Goal: Information Seeking & Learning: Learn about a topic

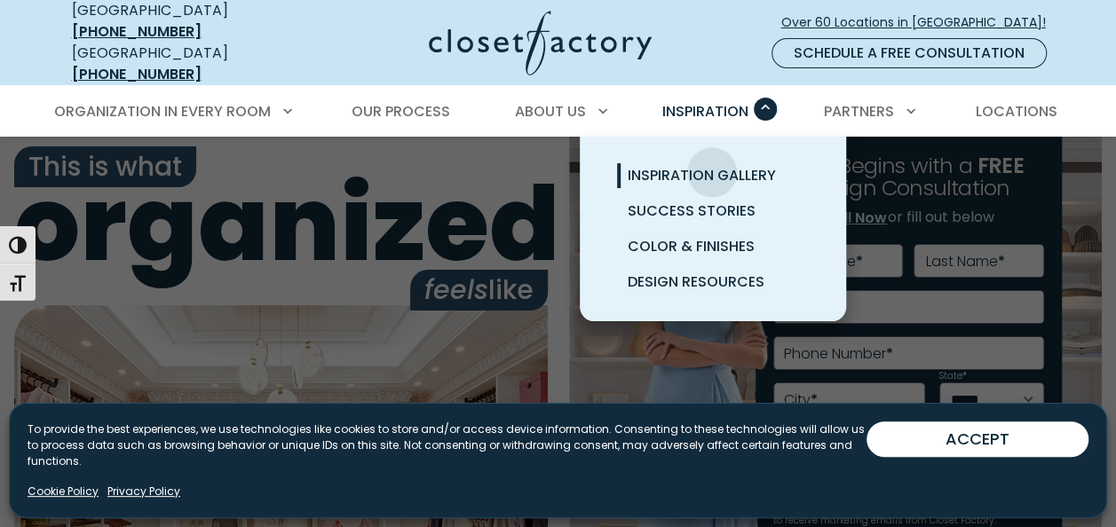
click at [712, 165] on span "Inspiration Gallery" at bounding box center [702, 175] width 148 height 20
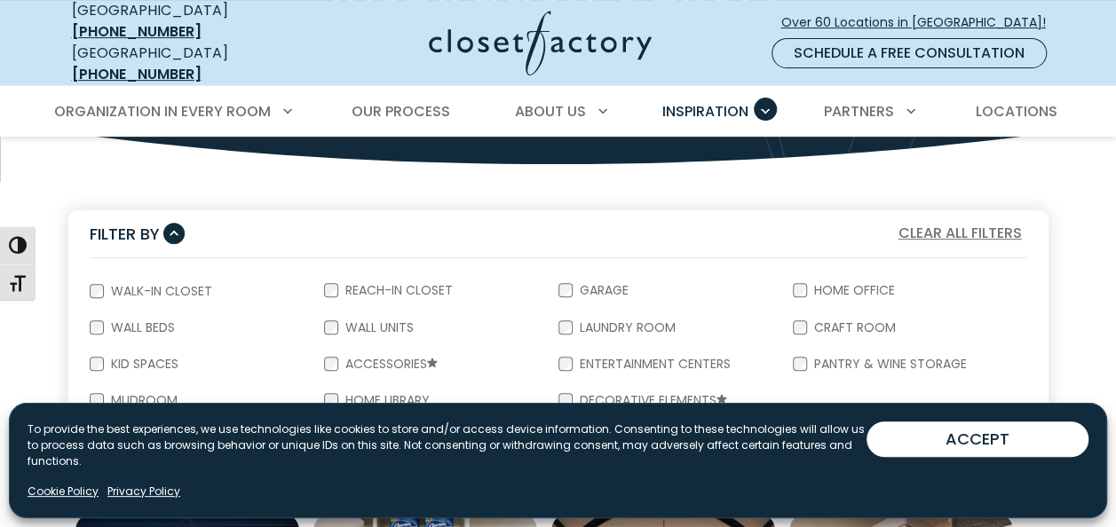
scroll to position [355, 0]
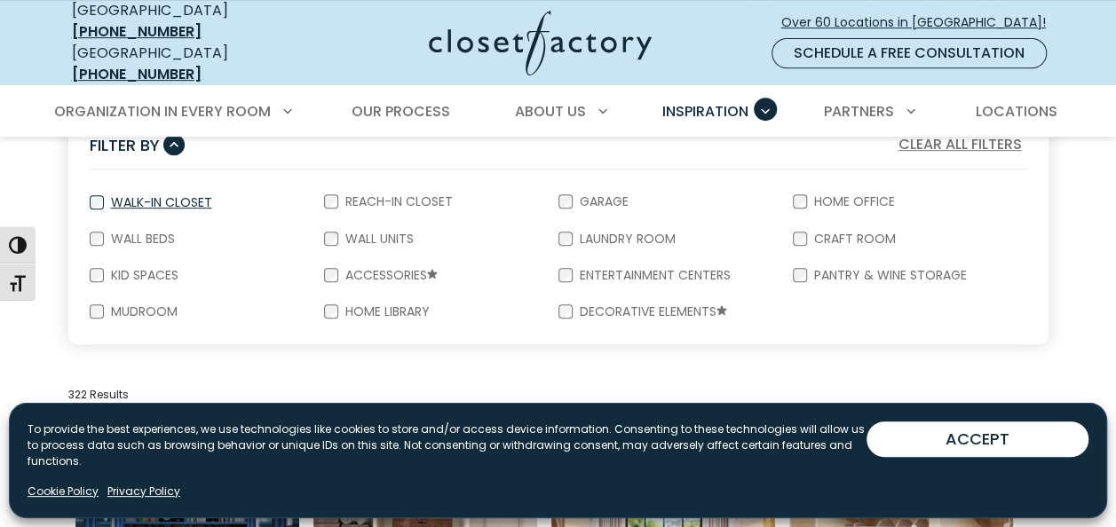
click at [147, 195] on div "Walk-In Closet" at bounding box center [207, 202] width 234 height 37
click at [108, 196] on label "Walk-In Closet" at bounding box center [160, 202] width 112 height 12
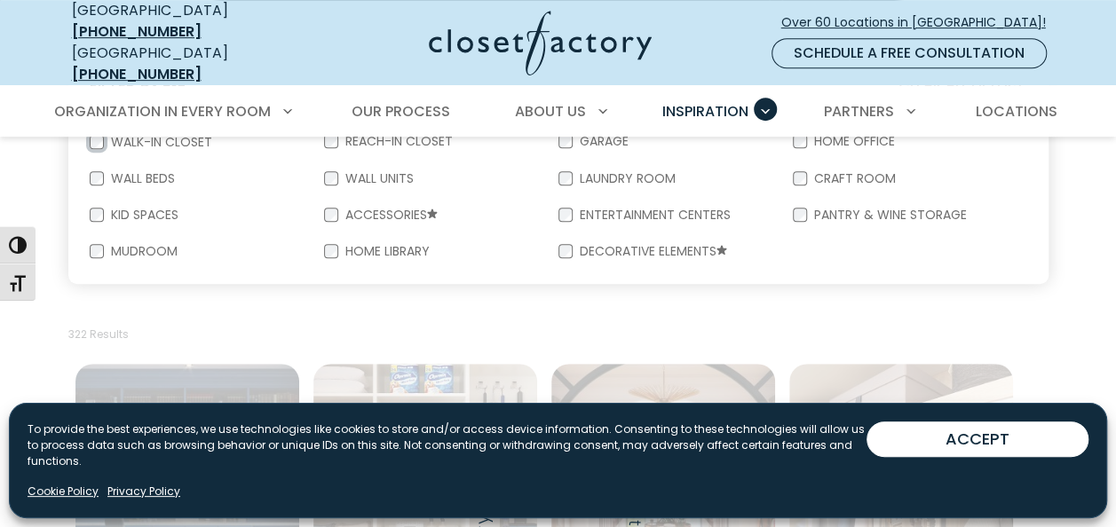
scroll to position [444, 0]
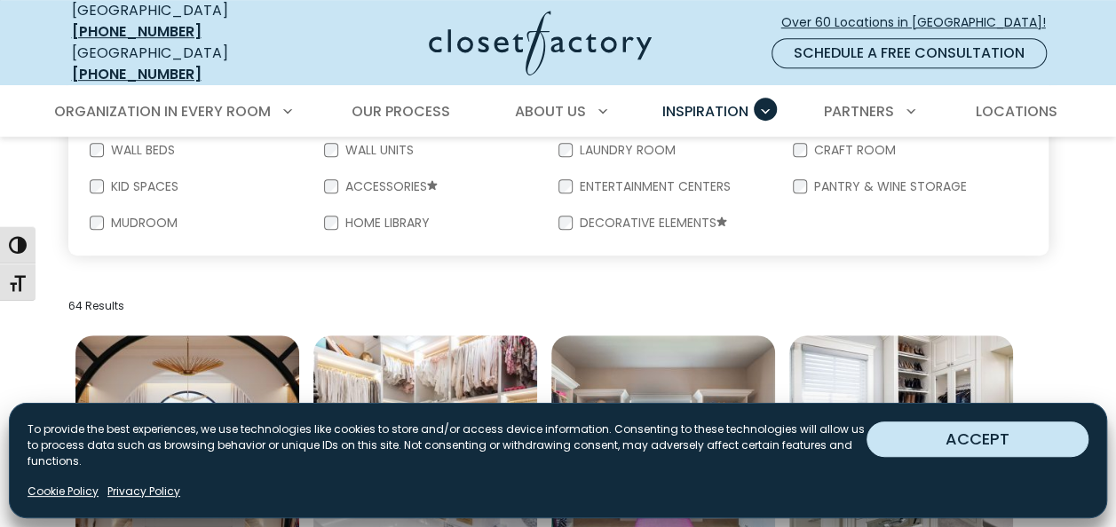
click at [993, 449] on button "ACCEPT" at bounding box center [977, 440] width 222 height 36
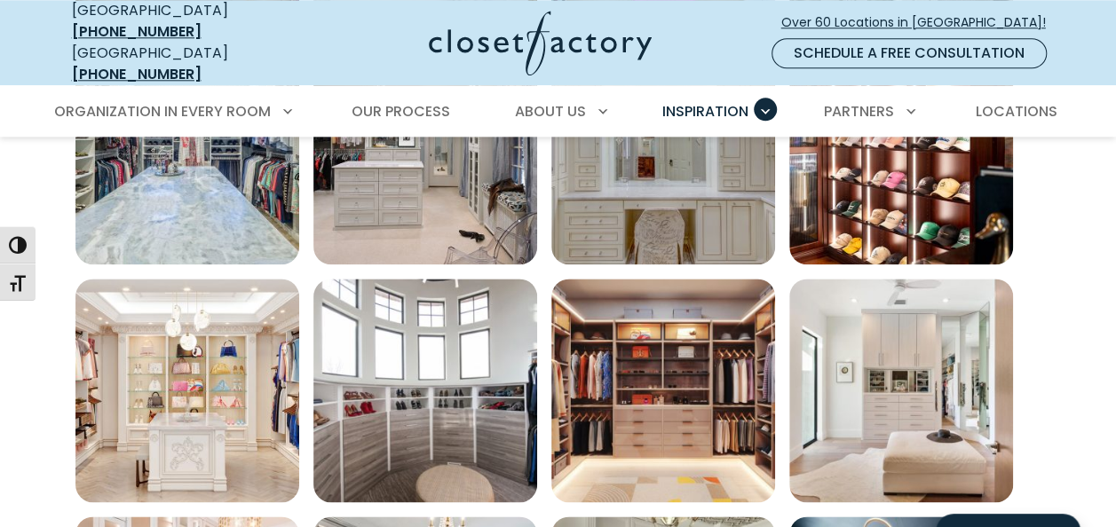
scroll to position [888, 0]
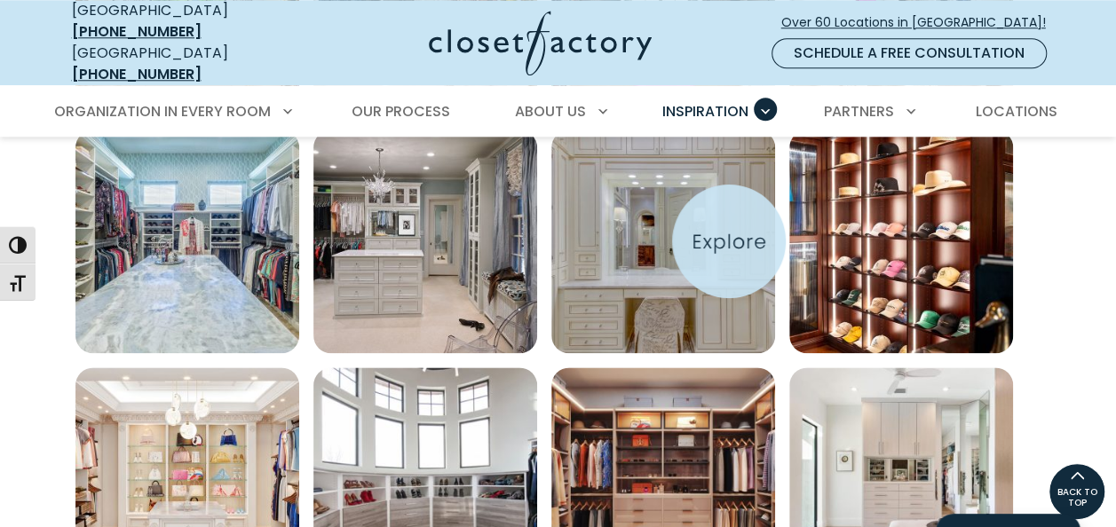
click at [729, 241] on img "Open inspiration gallery to preview enlarged image" at bounding box center [663, 242] width 224 height 224
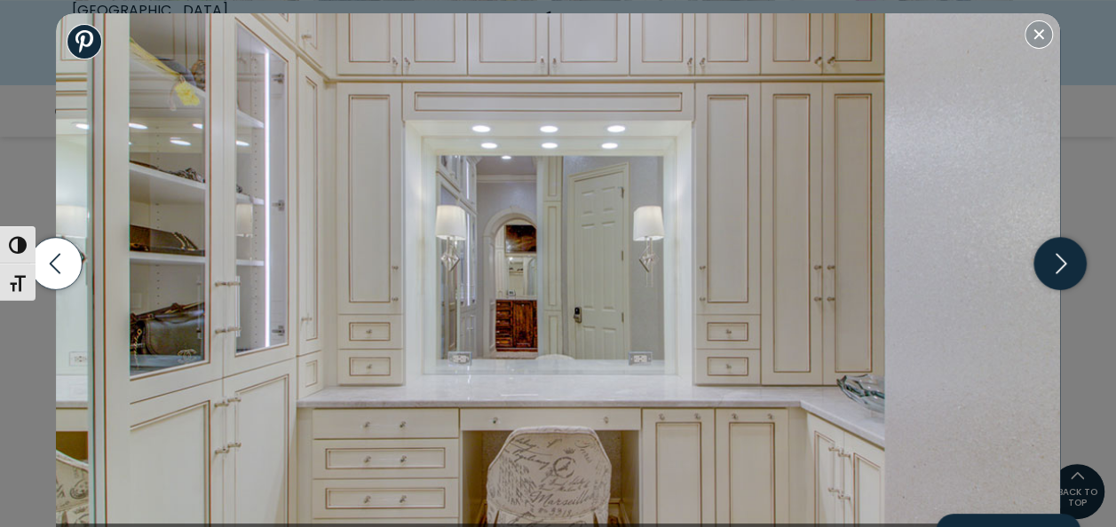
click at [1078, 273] on icon "button" at bounding box center [1060, 264] width 52 height 52
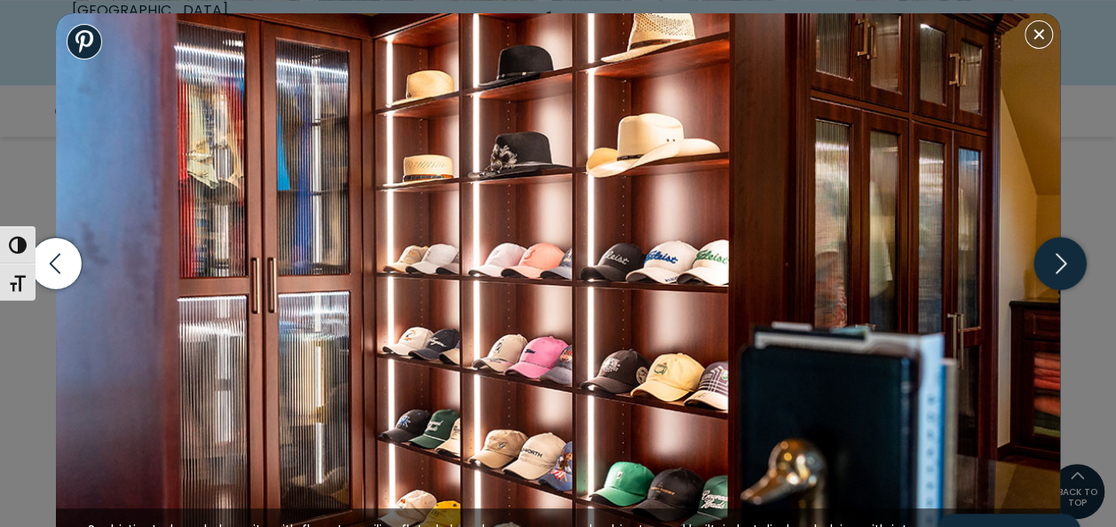
click at [1078, 273] on icon "button" at bounding box center [1060, 264] width 52 height 52
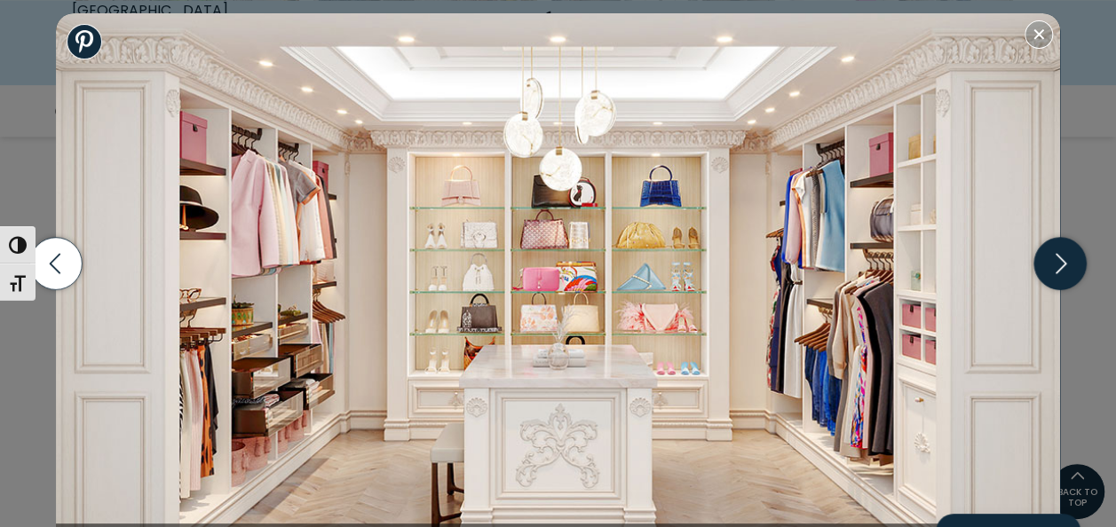
click at [1071, 252] on icon "button" at bounding box center [1060, 264] width 52 height 52
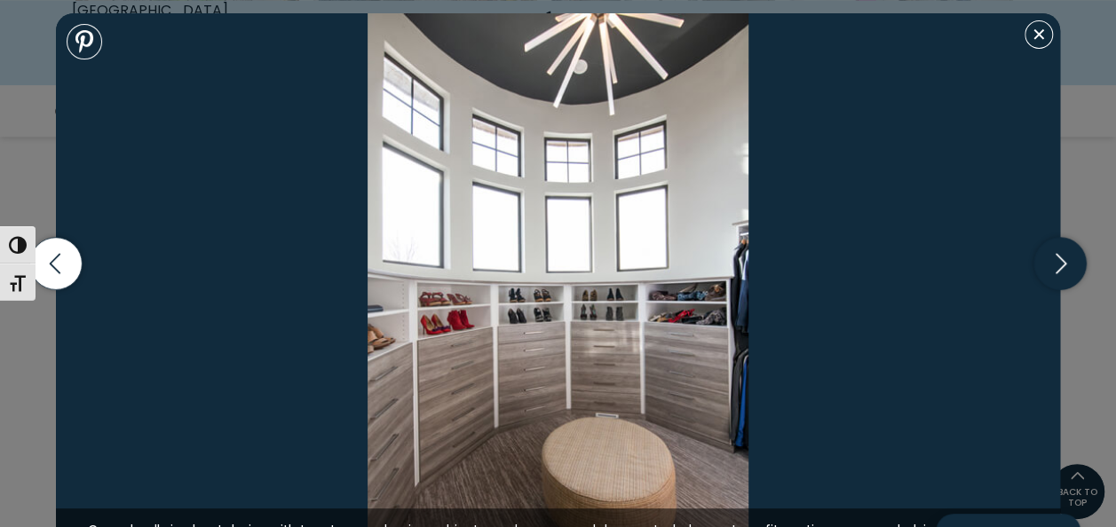
click at [1071, 252] on icon "button" at bounding box center [1060, 264] width 52 height 52
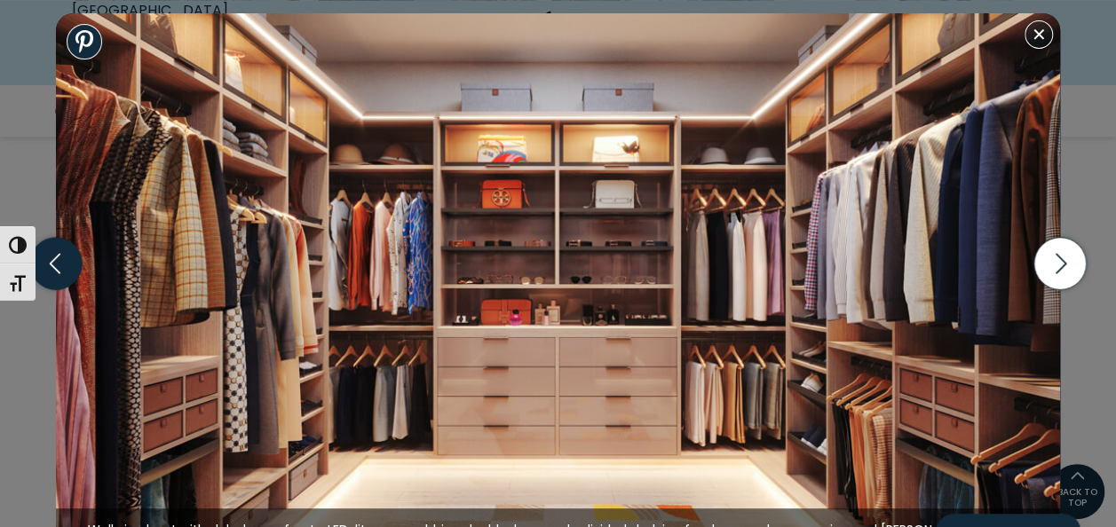
click at [65, 267] on icon "button" at bounding box center [55, 264] width 52 height 52
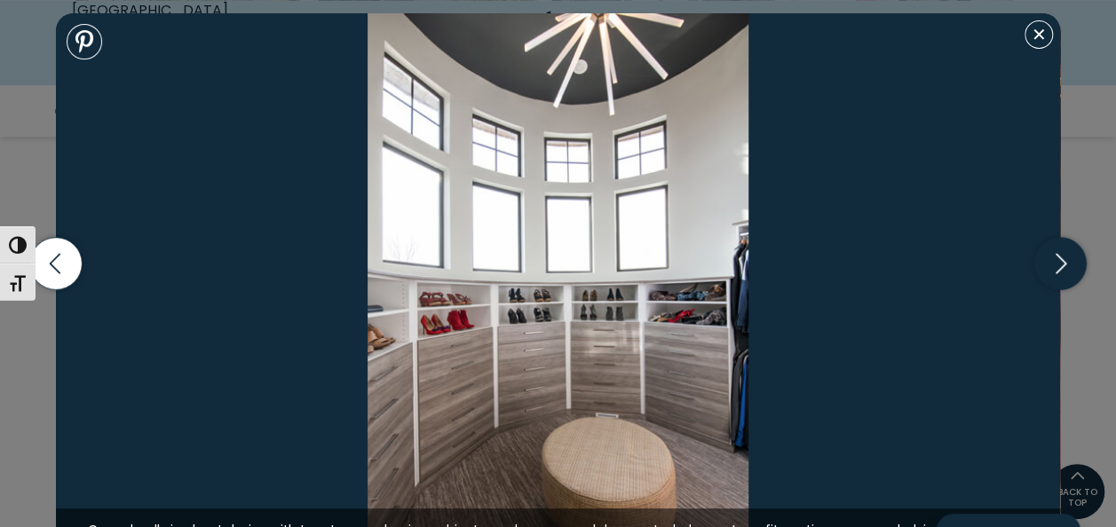
click at [1053, 277] on icon "button" at bounding box center [1060, 264] width 52 height 52
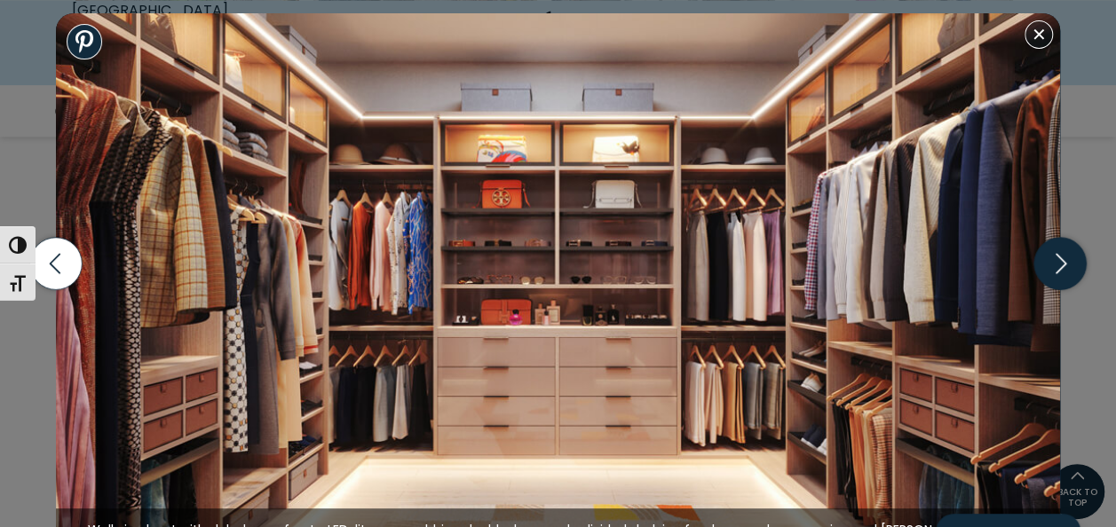
click at [1049, 286] on icon "button" at bounding box center [1060, 264] width 52 height 52
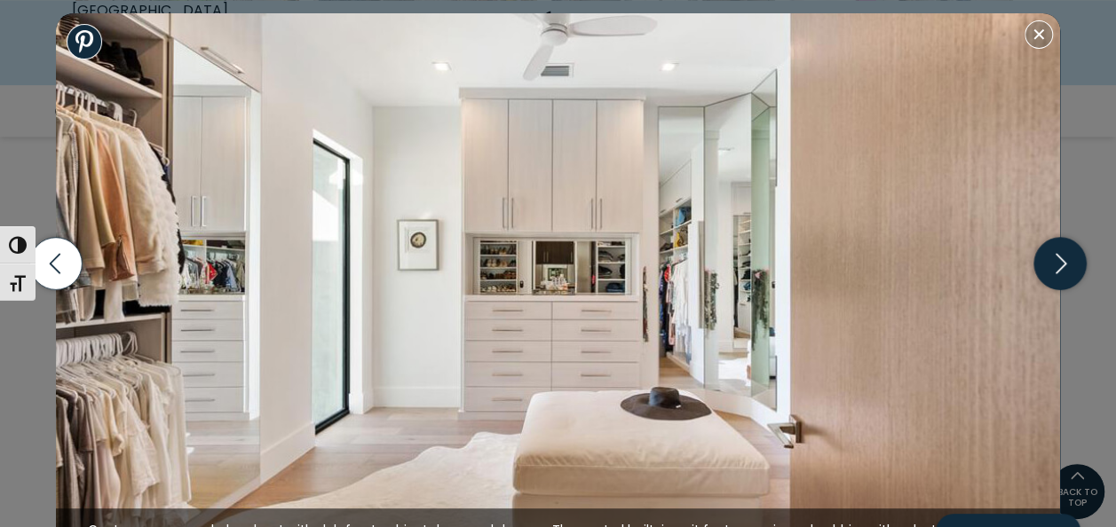
click at [1055, 282] on icon "button" at bounding box center [1060, 264] width 52 height 52
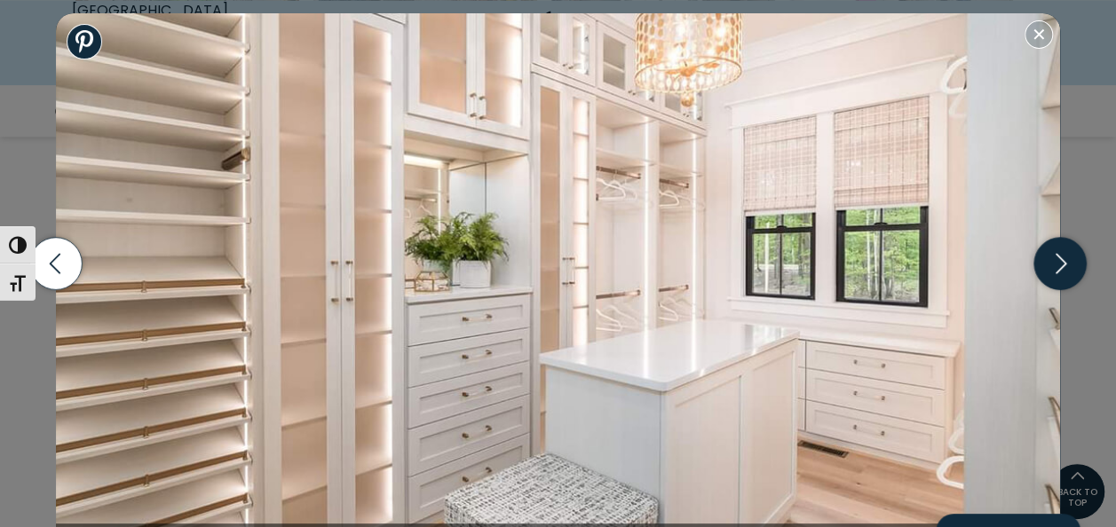
click at [1055, 282] on icon "button" at bounding box center [1060, 264] width 52 height 52
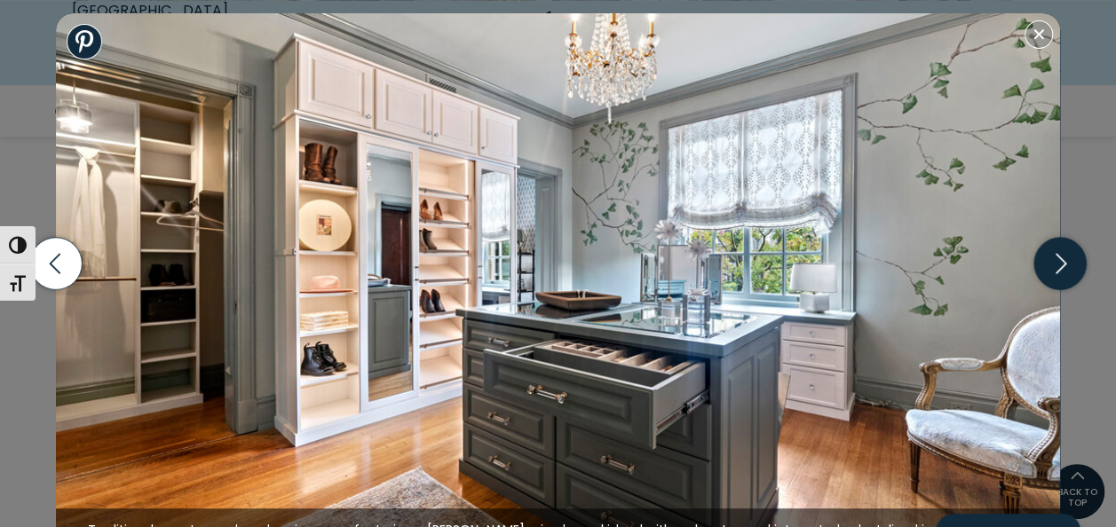
click at [1055, 282] on icon "button" at bounding box center [1060, 264] width 52 height 52
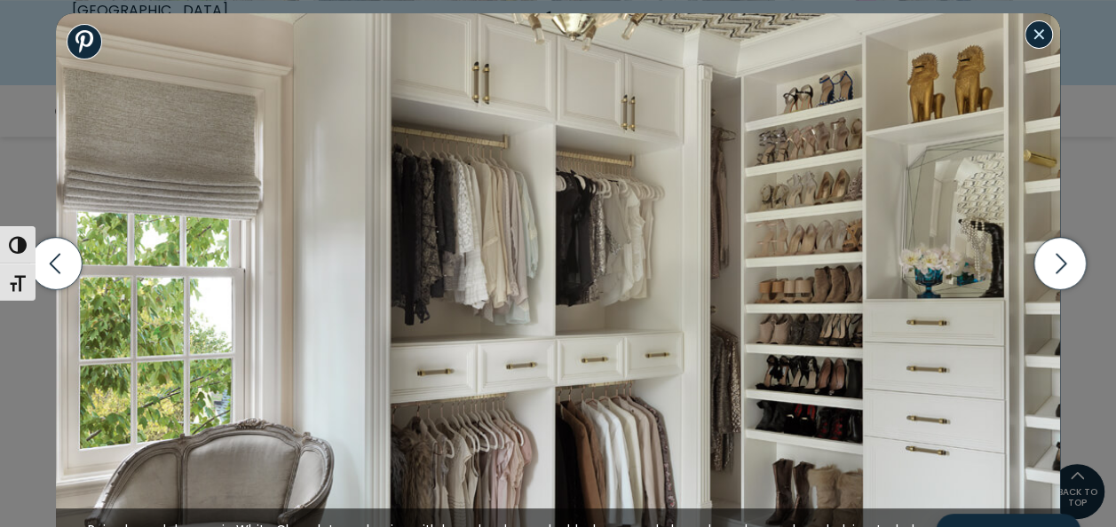
click at [1038, 38] on button "Close modal" at bounding box center [1038, 34] width 28 height 28
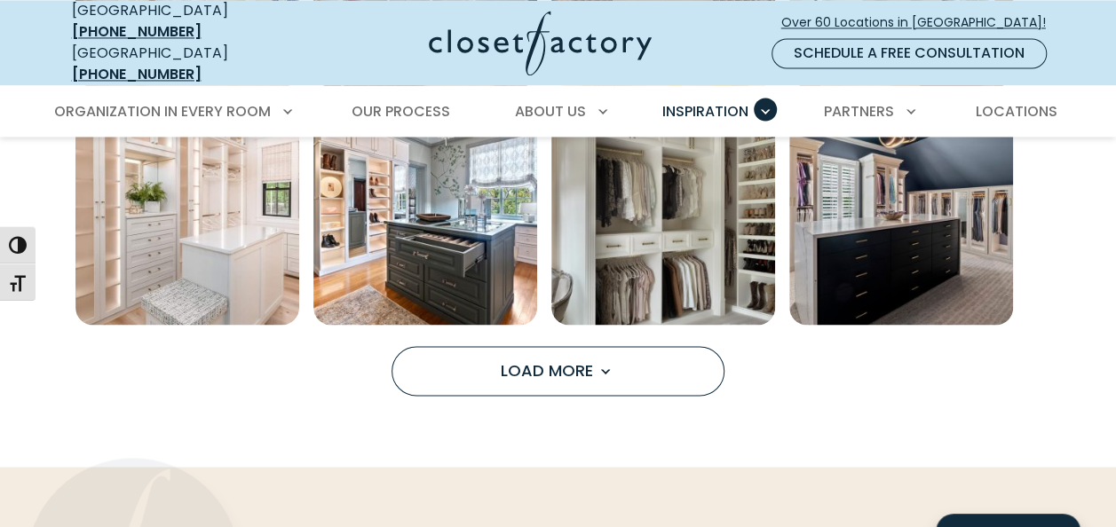
scroll to position [1420, 0]
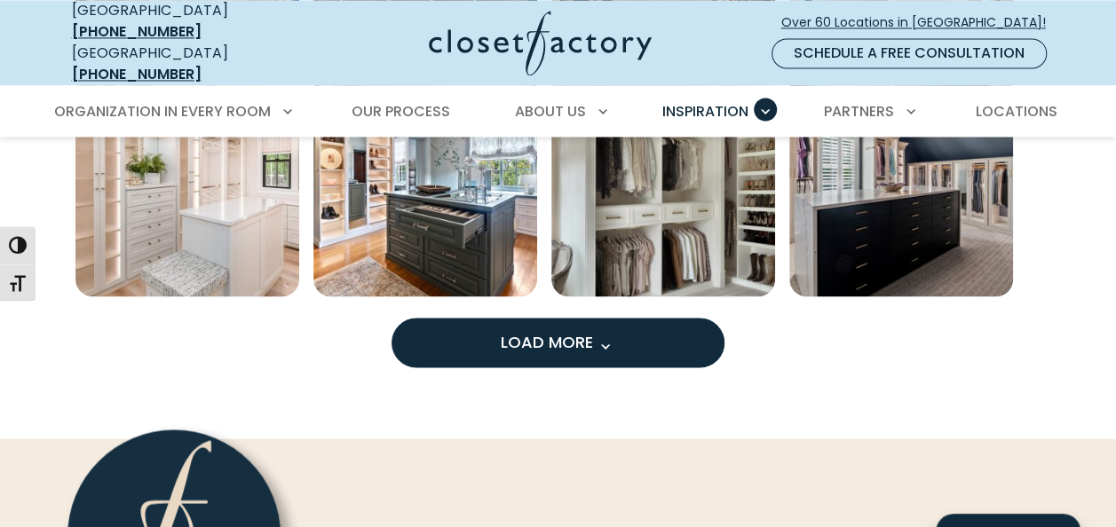
click at [481, 321] on button "Load More" at bounding box center [557, 343] width 333 height 50
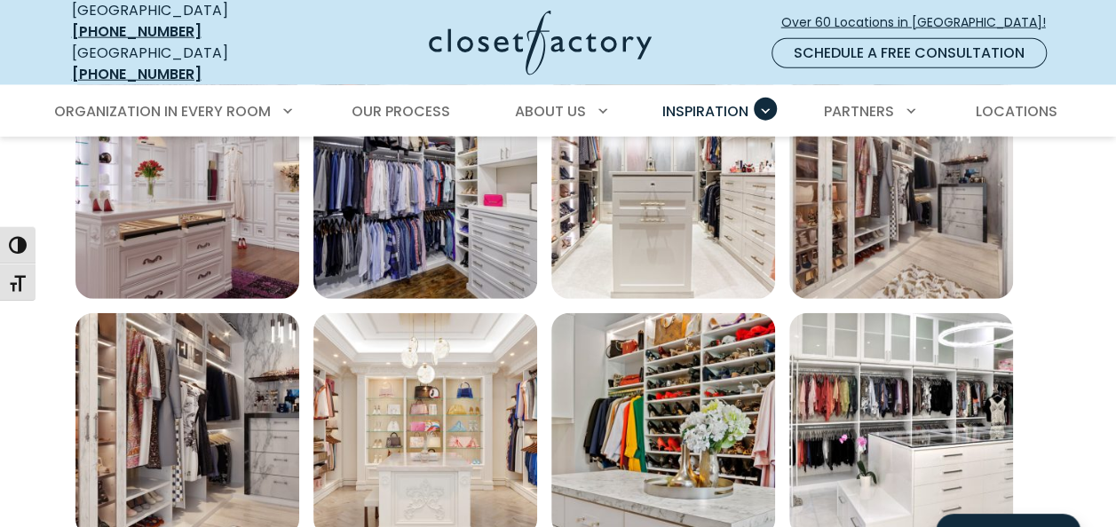
scroll to position [2219, 0]
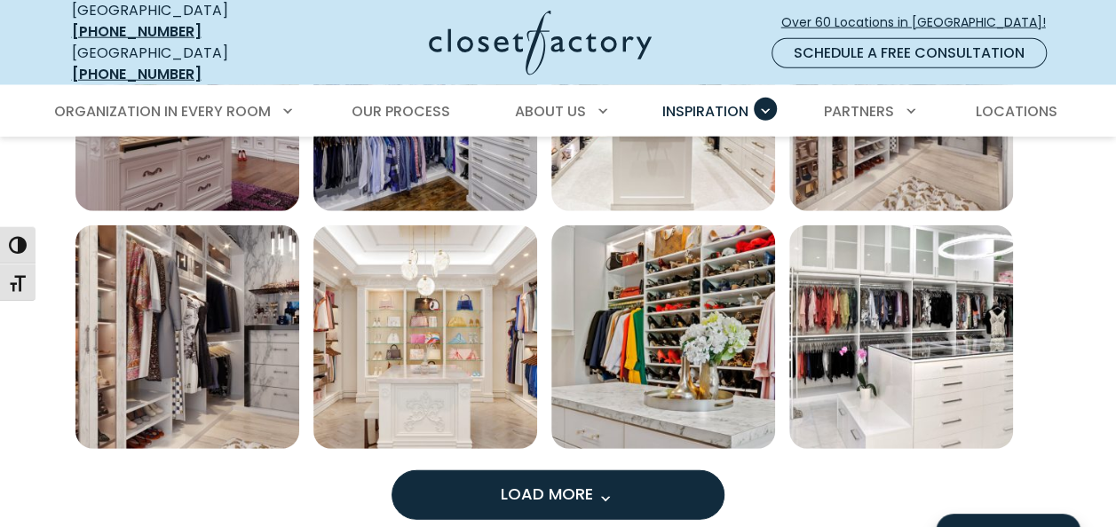
click at [575, 483] on span "Load More" at bounding box center [558, 494] width 115 height 22
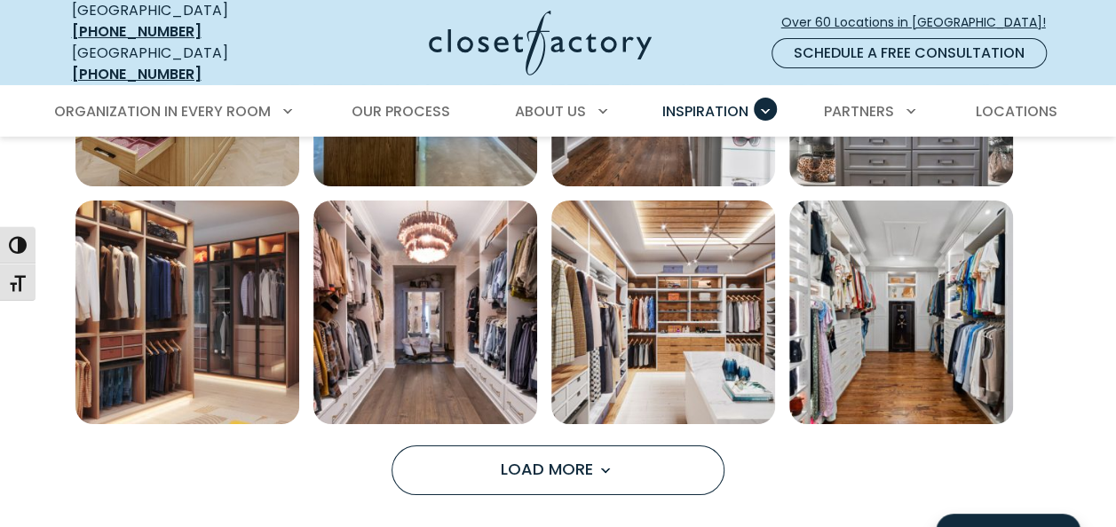
scroll to position [3373, 0]
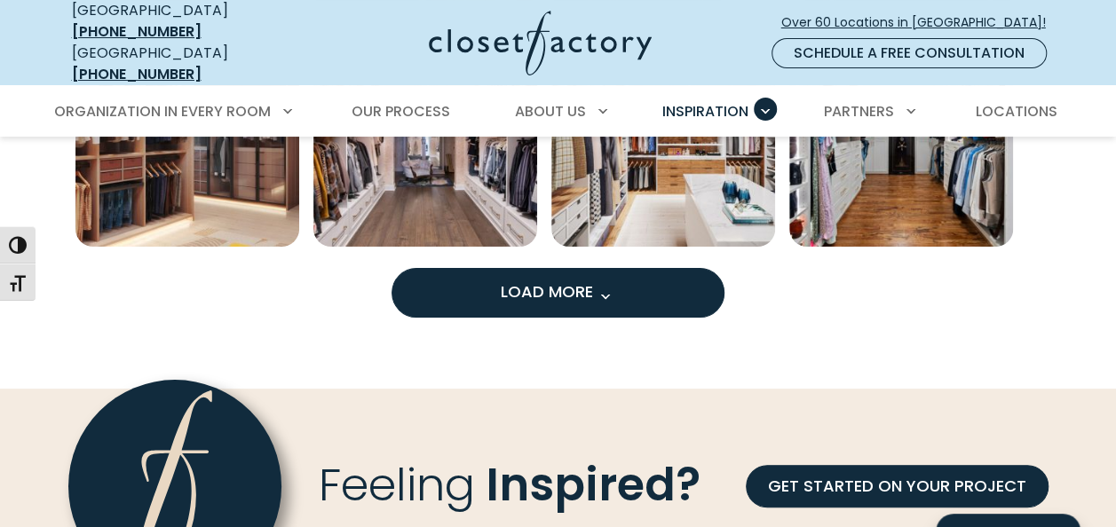
click at [601, 289] on span "Load more inspiration gallery images" at bounding box center [604, 296] width 23 height 23
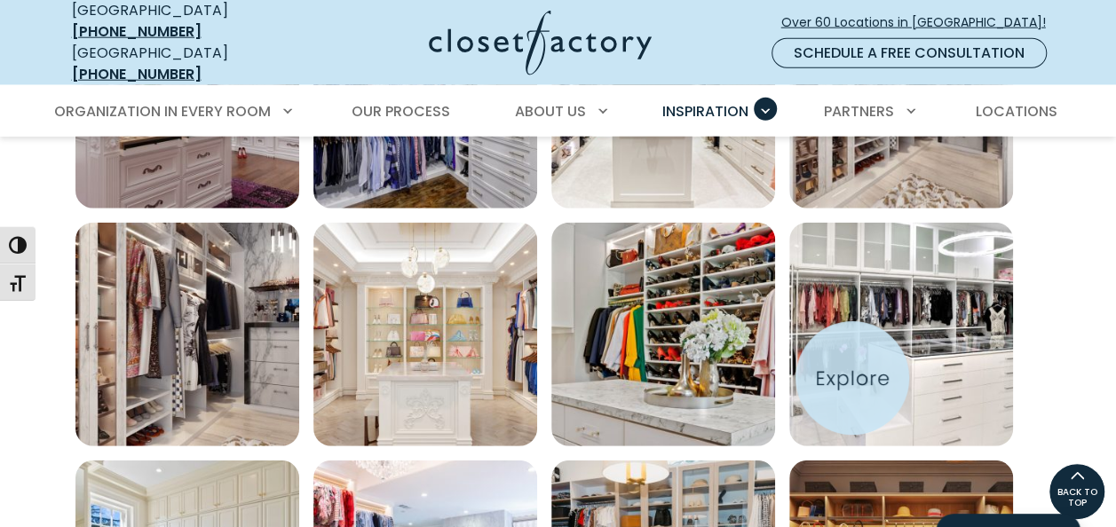
scroll to position [2219, 0]
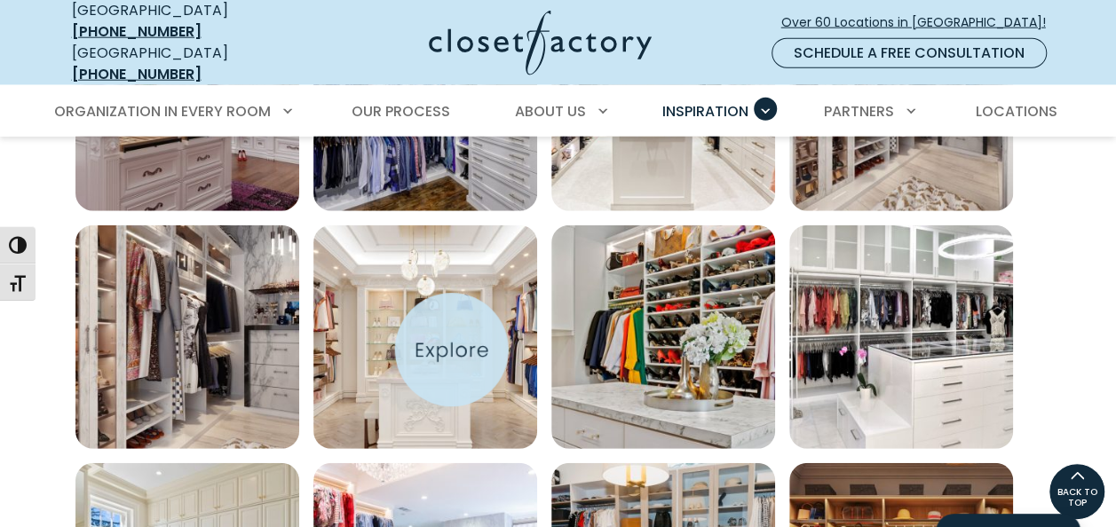
click at [453, 350] on img "Open inspiration gallery to preview enlarged image" at bounding box center [425, 337] width 224 height 224
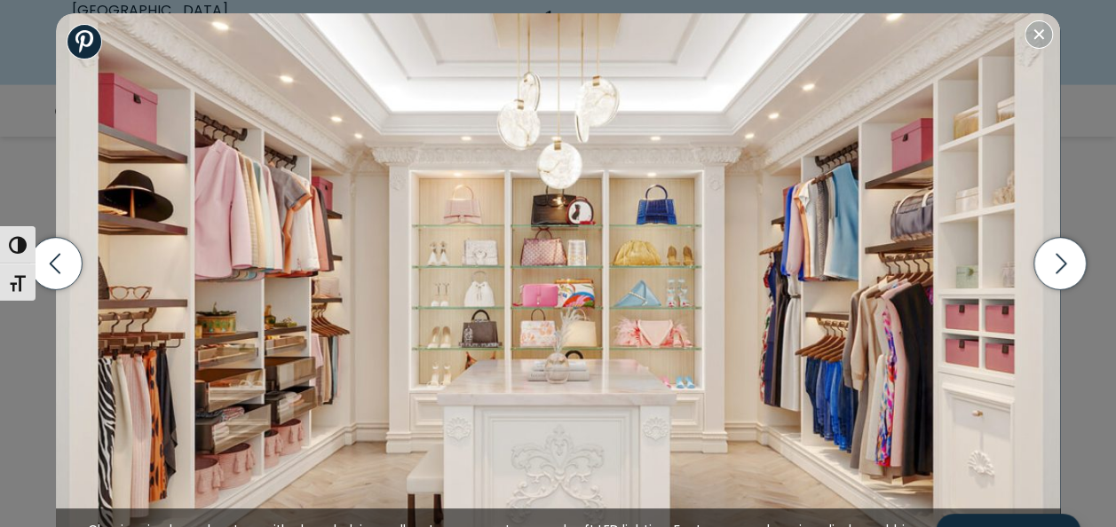
scroll to position [2486, 0]
click at [1045, 21] on button "Close modal" at bounding box center [1038, 34] width 28 height 28
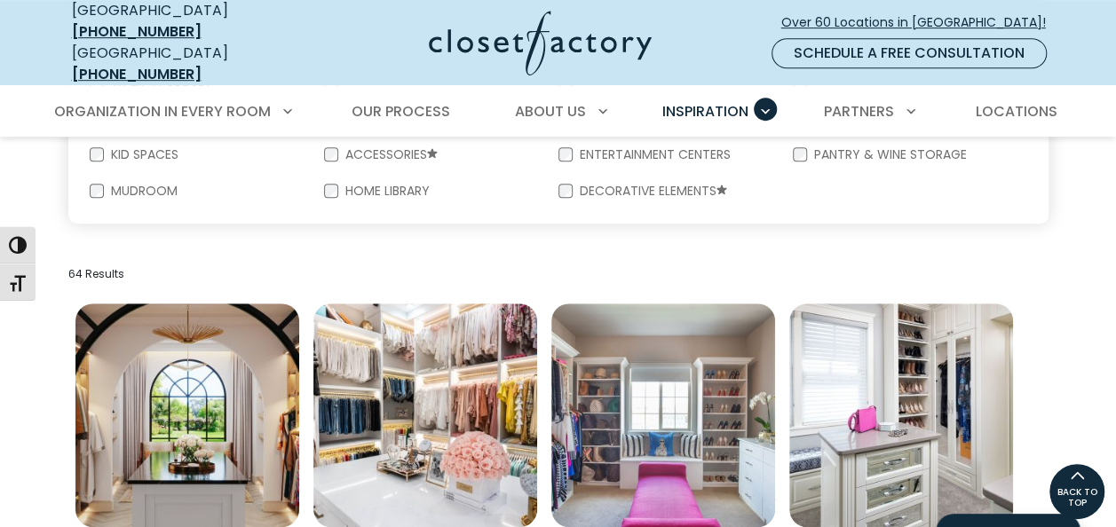
scroll to position [475, 0]
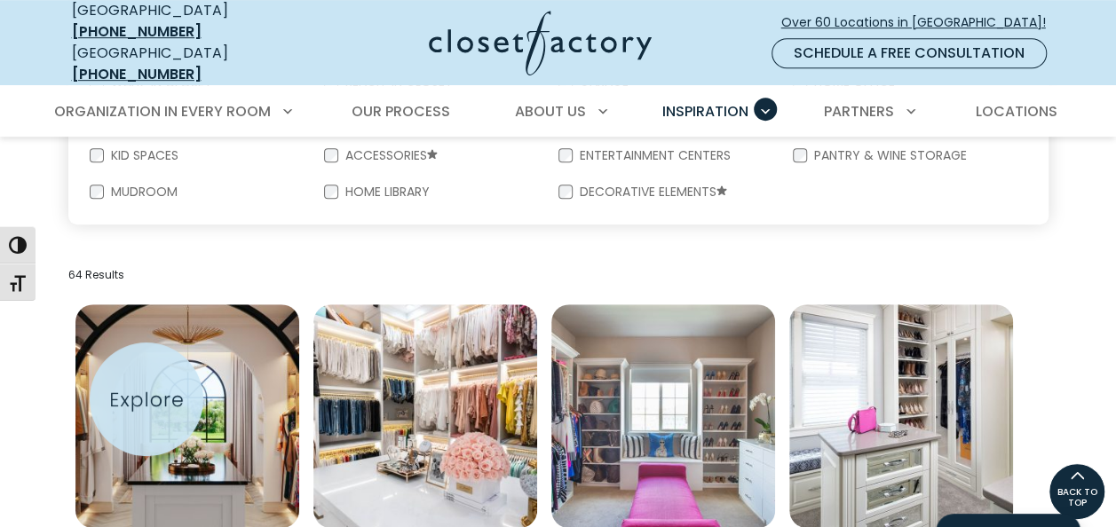
click at [146, 399] on img "Open inspiration gallery to preview enlarged image" at bounding box center [187, 416] width 224 height 224
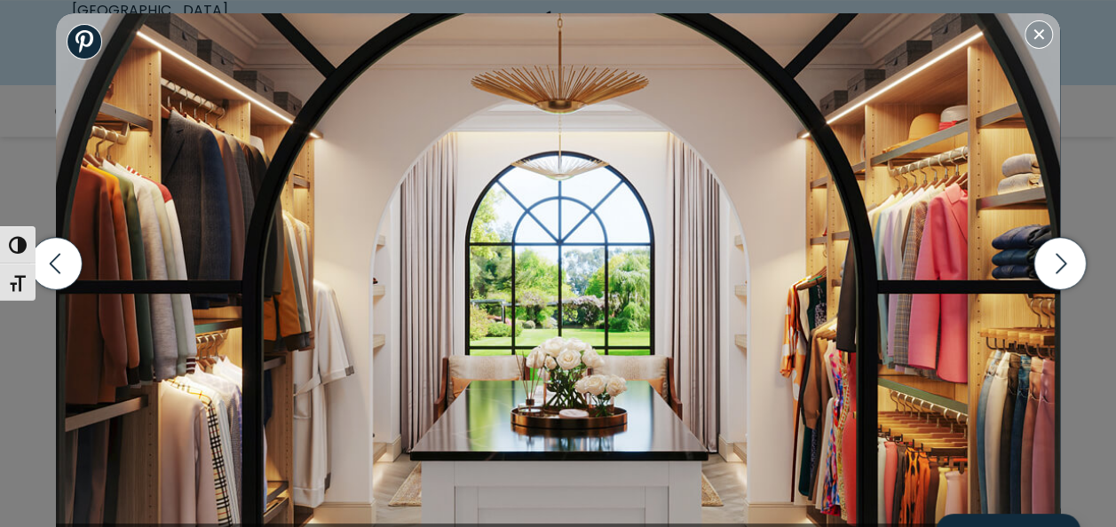
scroll to position [741, 0]
click at [1039, 34] on button "Close modal" at bounding box center [1038, 34] width 28 height 28
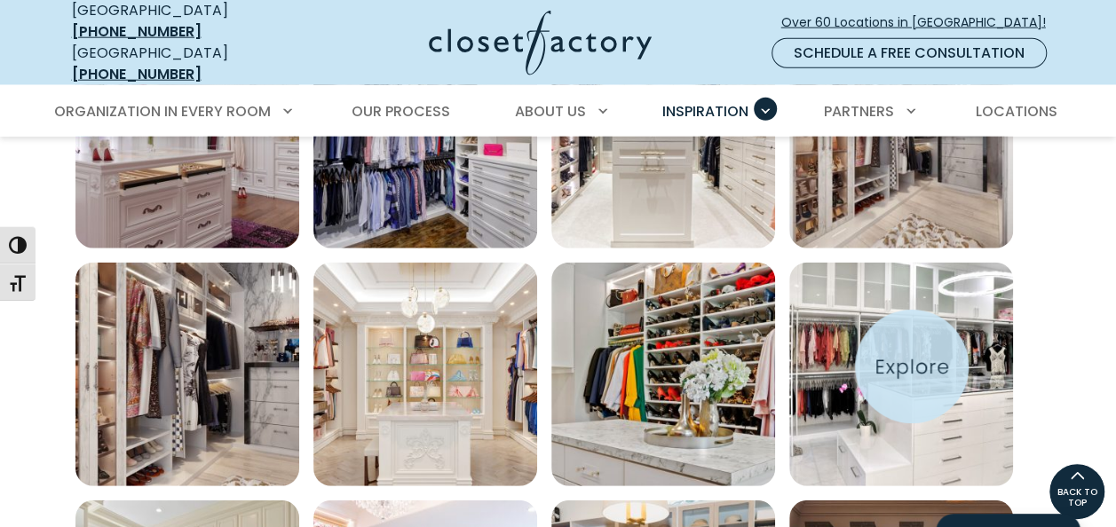
scroll to position [2162, 0]
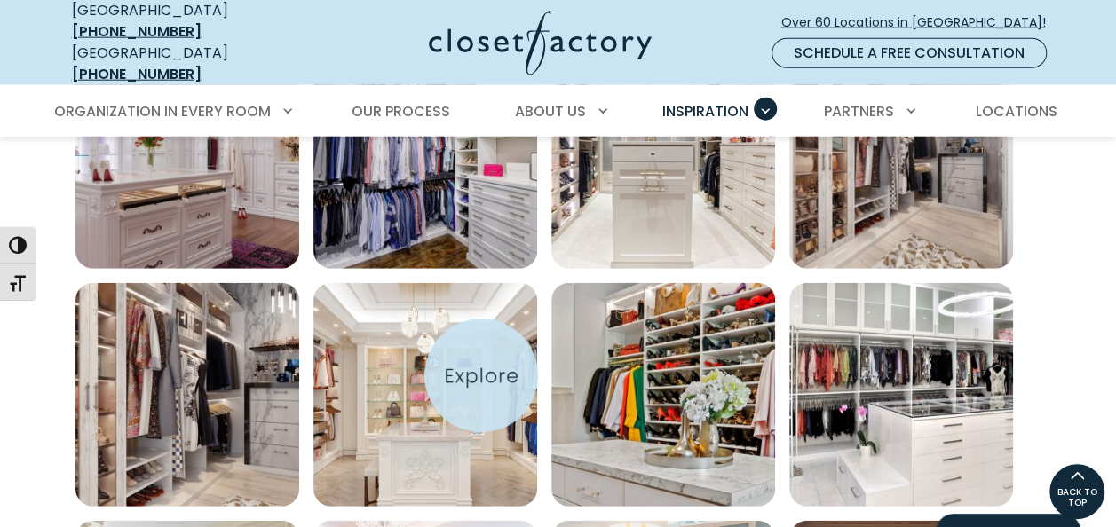
click at [481, 376] on img "Open inspiration gallery to preview enlarged image" at bounding box center [425, 395] width 224 height 224
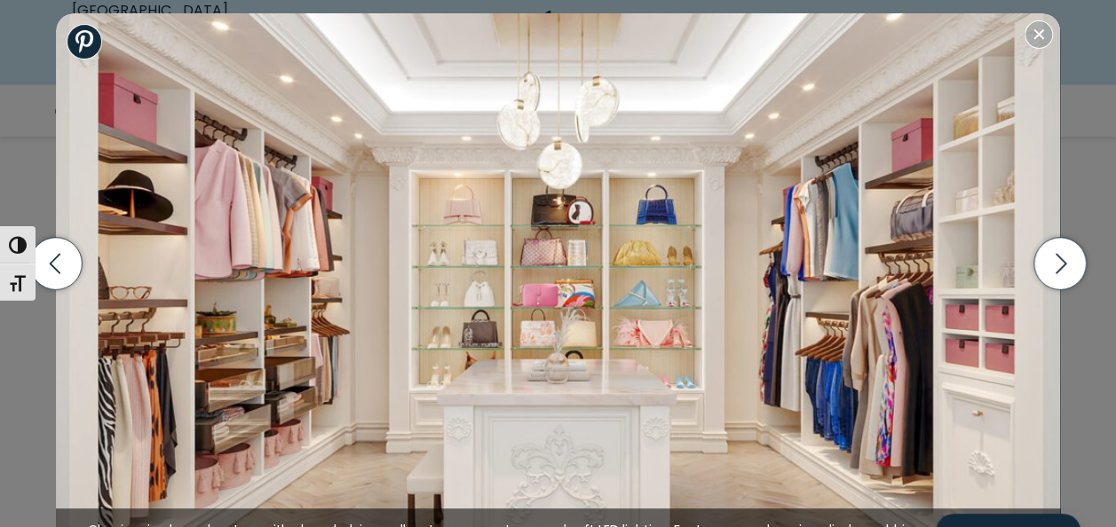
scroll to position [2250, 0]
